Goal: Ask a question

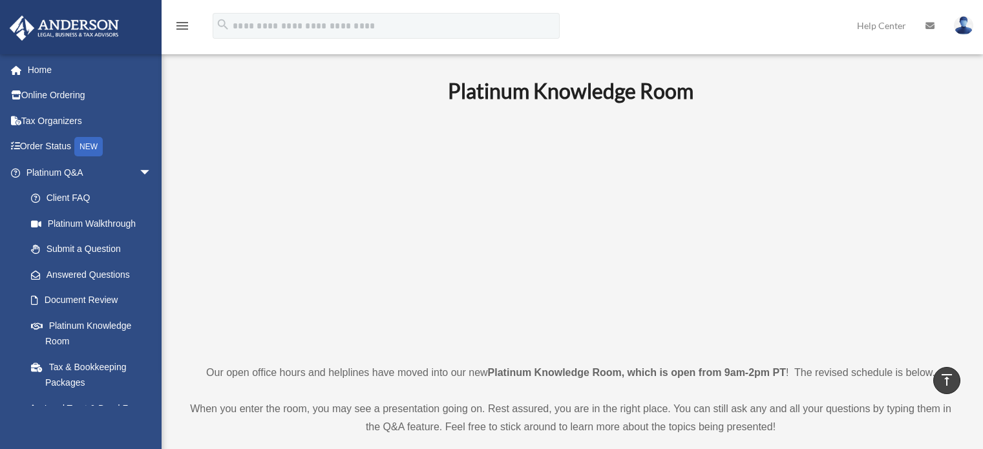
scroll to position [387, 0]
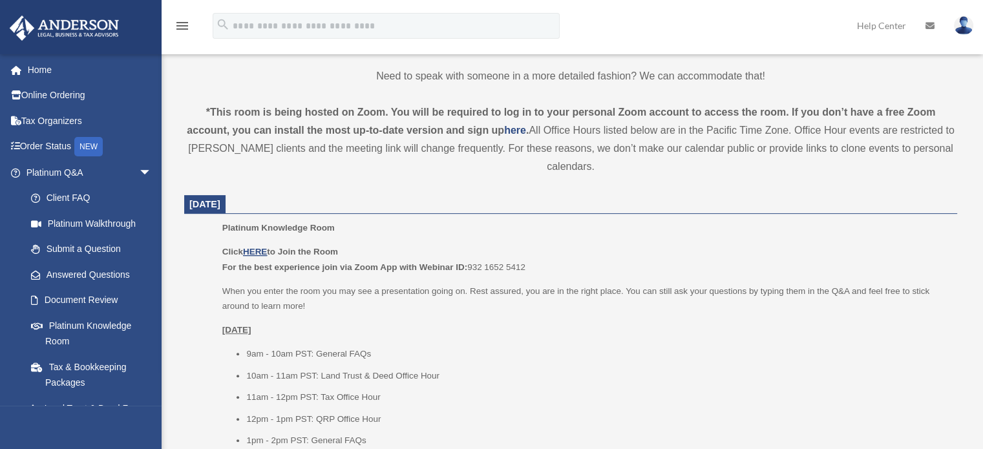
scroll to position [387, 0]
click at [474, 253] on p "Click HERE to Join the Room For the best experience join via Zoom App with Webi…" at bounding box center [585, 259] width 726 height 30
click at [261, 256] on u "HERE" at bounding box center [255, 252] width 24 height 10
click at [98, 268] on link "Answered Questions" at bounding box center [94, 275] width 153 height 26
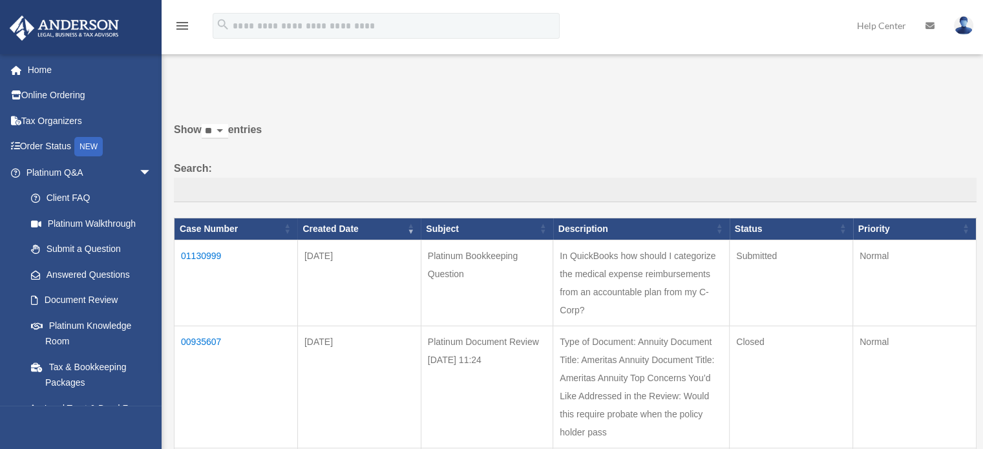
click at [213, 253] on td "01130999" at bounding box center [236, 283] width 123 height 86
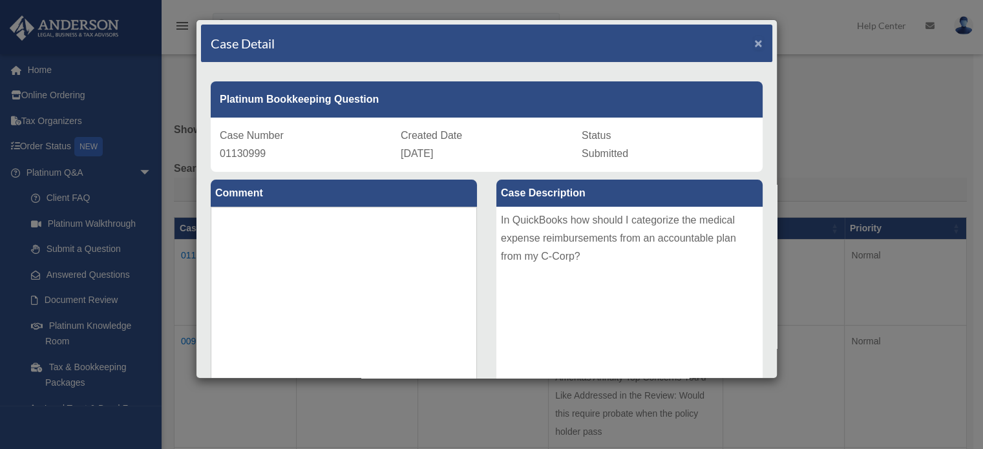
click at [755, 43] on span "×" at bounding box center [759, 43] width 8 height 15
